Goal: Task Accomplishment & Management: Manage account settings

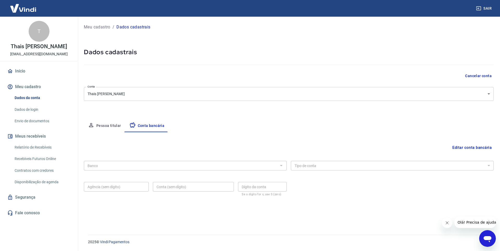
click at [117, 163] on div "Banco Banco" at bounding box center [185, 165] width 203 height 13
click at [486, 149] on button "Editar conta bancária" at bounding box center [473, 148] width 44 height 10
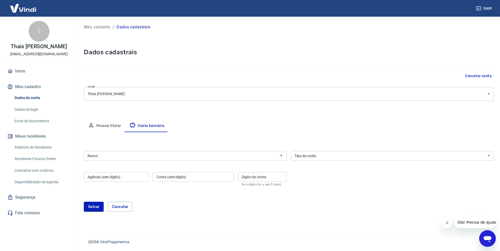
click at [137, 156] on input "Banco" at bounding box center [181, 155] width 191 height 7
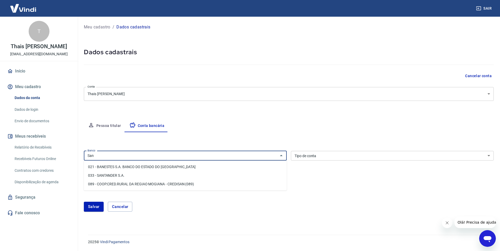
click at [133, 175] on li "033 - SANTANDER S.A." at bounding box center [185, 175] width 203 height 9
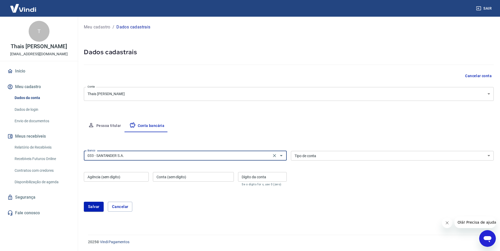
type input "033 - SANTANDER S.A."
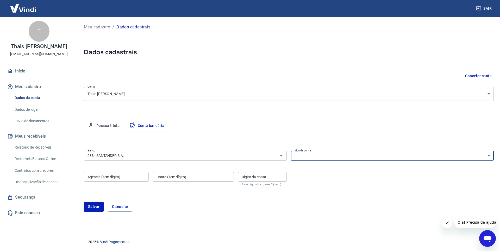
click at [352, 156] on select "Conta Corrente Conta Poupança" at bounding box center [392, 156] width 203 height 10
select select "1"
click at [291, 151] on select "Conta Corrente Conta Poupança" at bounding box center [392, 156] width 203 height 10
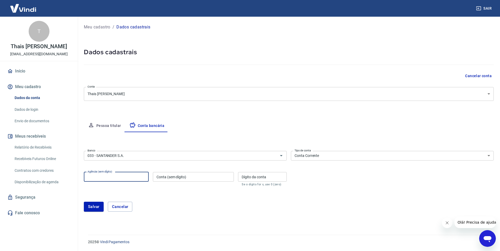
click at [117, 176] on input "Agência (sem dígito)" at bounding box center [116, 177] width 65 height 10
type input "0778"
type input "01015609"
type input "6"
click at [91, 207] on button "Salvar" at bounding box center [94, 207] width 20 height 10
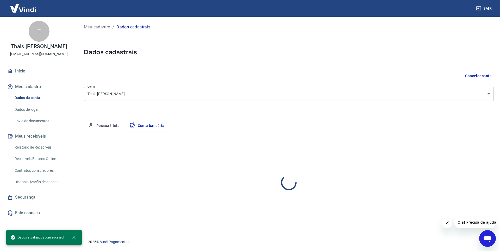
select select "1"
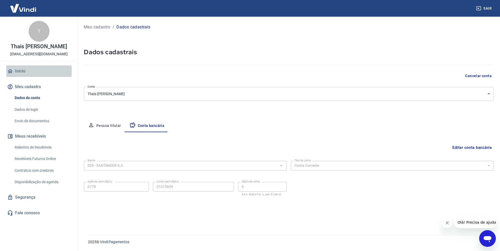
click at [25, 74] on link "Início" at bounding box center [38, 70] width 65 height 11
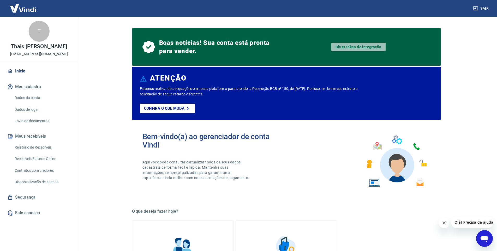
click at [364, 47] on link "Obter token de integração" at bounding box center [358, 47] width 54 height 8
